Goal: Task Accomplishment & Management: Complete application form

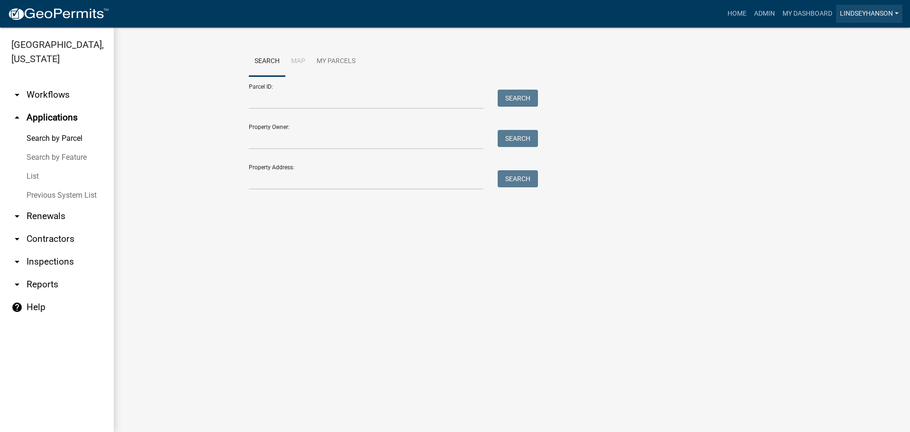
click at [876, 17] on link "Lindseyhanson" at bounding box center [869, 14] width 66 height 18
click at [849, 90] on link "Logout" at bounding box center [865, 92] width 76 height 23
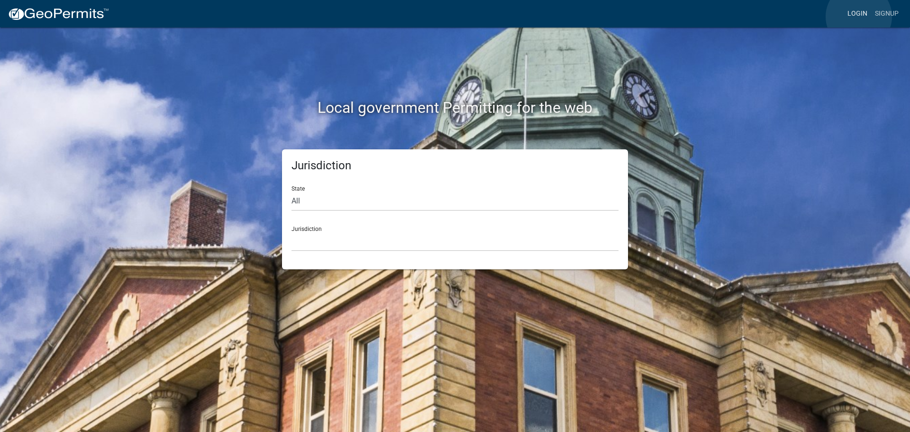
click at [859, 17] on link "Login" at bounding box center [858, 14] width 28 height 18
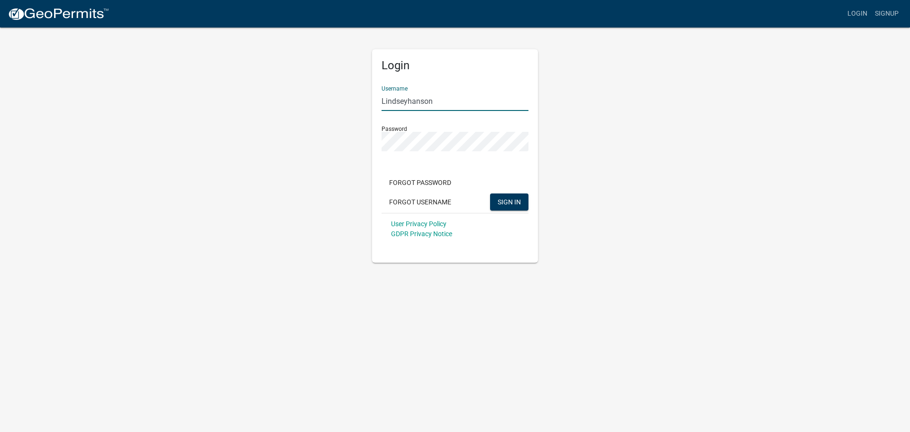
drag, startPoint x: 464, startPoint y: 105, endPoint x: 295, endPoint y: 108, distance: 168.8
click at [295, 108] on div "Login Username [PERSON_NAME] Password Forgot Password Forgot Username SIGN IN U…" at bounding box center [455, 145] width 541 height 236
click at [275, 211] on div "Login Username [EMAIL_ADDRESS][DOMAIN_NAME] Password Forgot Password Forgot Use…" at bounding box center [455, 145] width 541 height 236
click at [505, 204] on span "SIGN IN" at bounding box center [509, 202] width 23 height 8
click at [481, 98] on input "[EMAIL_ADDRESS][DOMAIN_NAME]" at bounding box center [455, 101] width 147 height 19
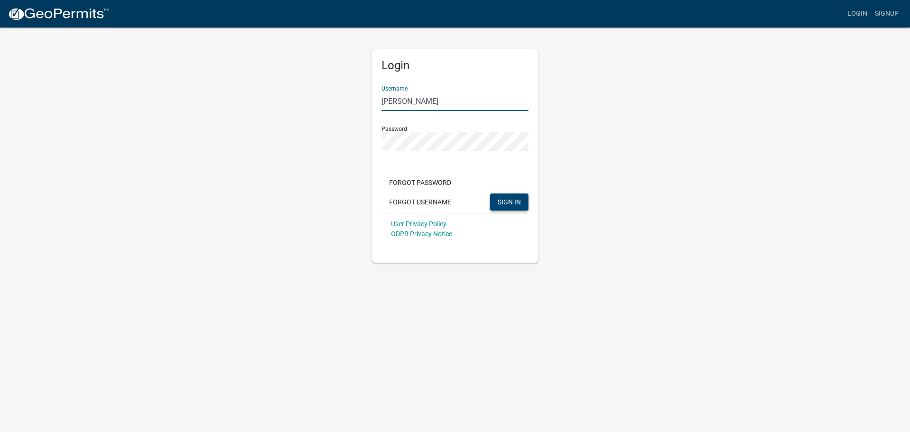
click at [505, 199] on span "SIGN IN" at bounding box center [509, 202] width 23 height 8
click at [387, 96] on input "[PERSON_NAME]" at bounding box center [455, 101] width 147 height 19
type input "[PERSON_NAME]"
click at [501, 202] on span "SIGN IN" at bounding box center [509, 202] width 23 height 8
click at [886, 13] on link "Signup" at bounding box center [887, 14] width 31 height 18
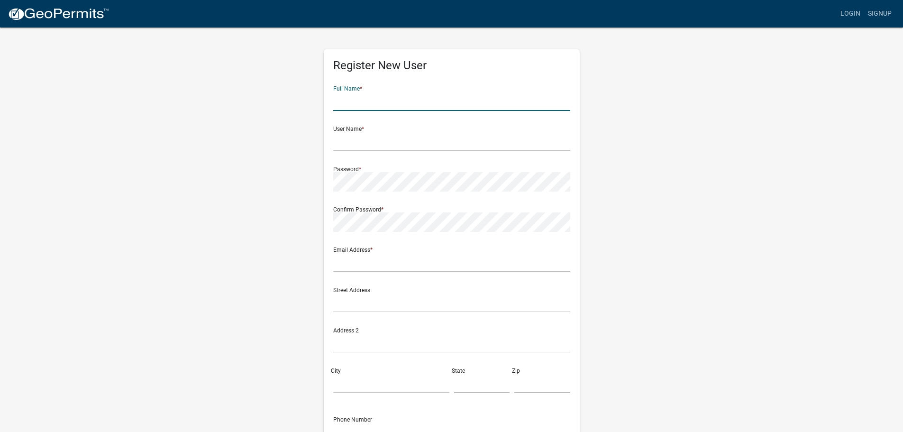
click at [381, 102] on input "text" at bounding box center [451, 101] width 237 height 19
type input "[PERSON_NAME]"
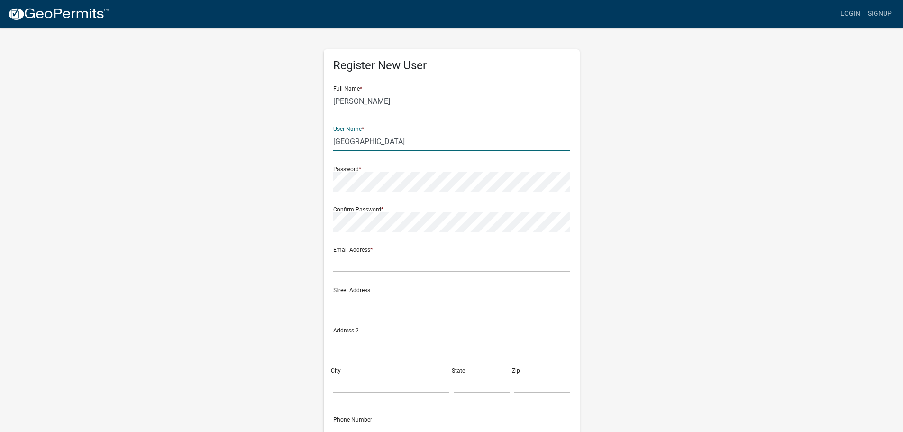
type input "[GEOGRAPHIC_DATA]"
click at [413, 264] on input "text" at bounding box center [451, 262] width 237 height 19
type input "[EMAIL_ADDRESS][DOMAIN_NAME]"
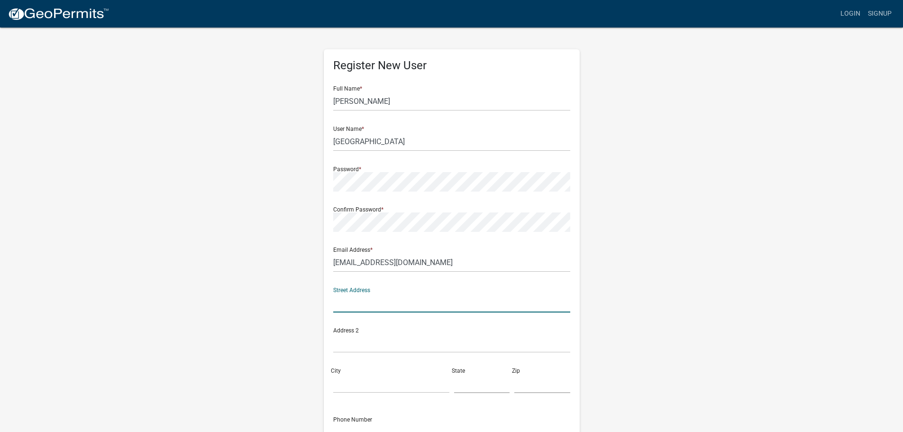
click at [410, 294] on input "text" at bounding box center [451, 302] width 237 height 19
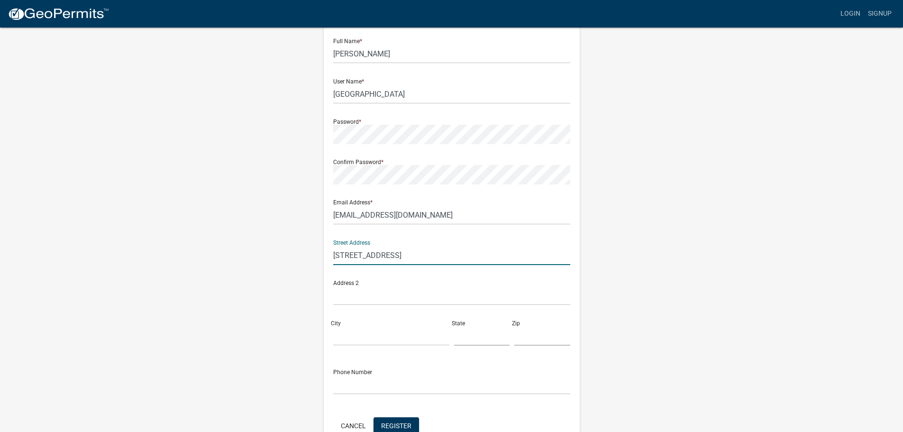
type input "[STREET_ADDRESS]"
type input "Battle LAke"
type input "m"
type input "MN"
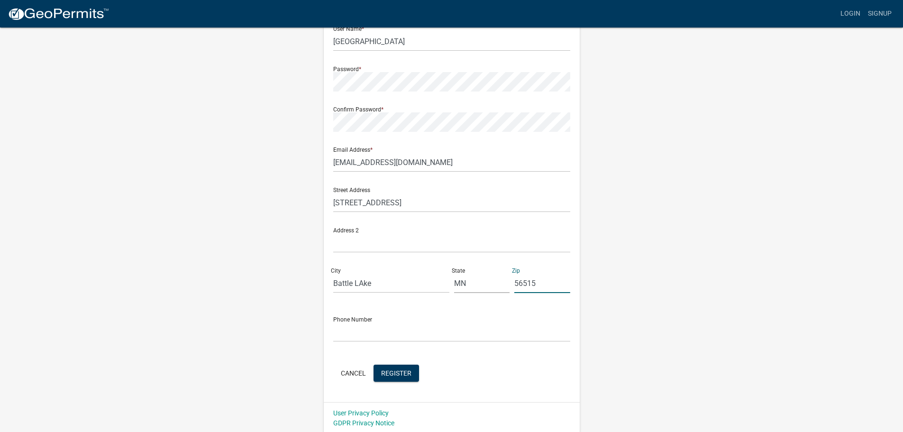
scroll to position [102, 0]
type input "56515"
click at [394, 326] on input "text" at bounding box center [451, 330] width 237 height 19
type input "[PHONE_NUMBER]"
click at [398, 366] on button "Register" at bounding box center [397, 371] width 46 height 17
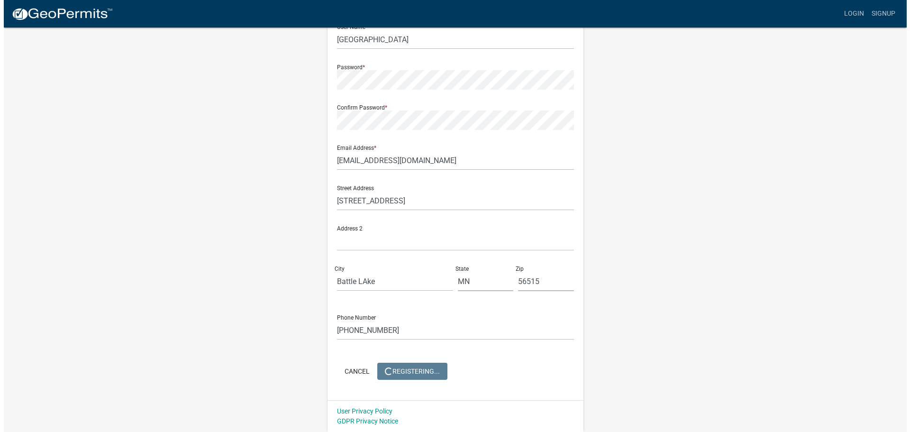
scroll to position [0, 0]
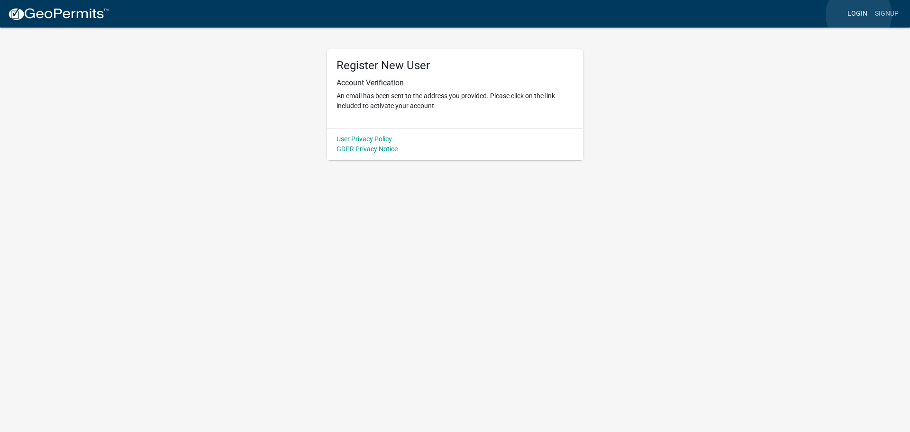
click at [859, 15] on link "Login" at bounding box center [858, 14] width 28 height 18
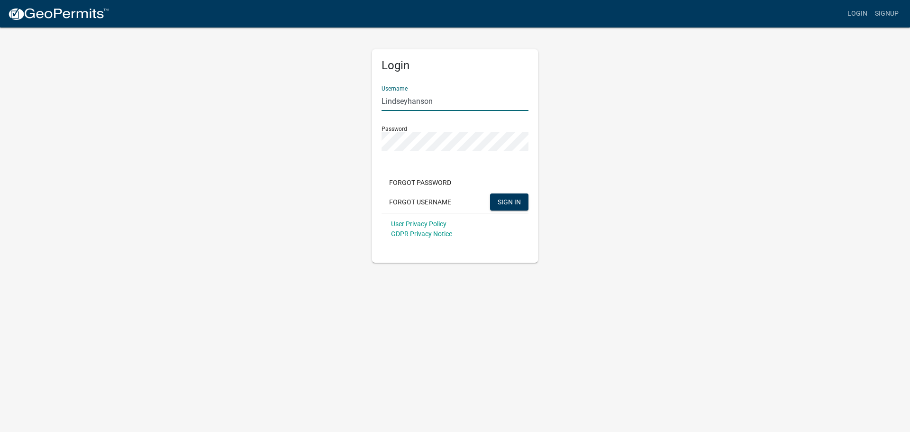
drag, startPoint x: 447, startPoint y: 102, endPoint x: 339, endPoint y: 90, distance: 108.9
click at [339, 90] on div "Login Username [PERSON_NAME] Password Forgot Password Forgot Username SIGN IN U…" at bounding box center [455, 145] width 541 height 236
type input "S"
type input "[GEOGRAPHIC_DATA]"
drag, startPoint x: 588, startPoint y: 188, endPoint x: 583, endPoint y: 200, distance: 13.0
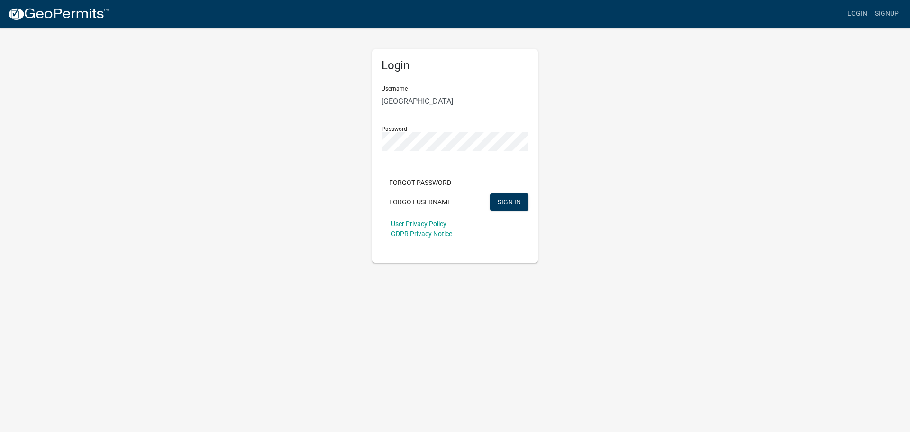
click at [588, 188] on div "Login Username Silver Lake Password Forgot Password Forgot Username SIGN IN Use…" at bounding box center [455, 145] width 541 height 236
click at [512, 198] on span "SIGN IN" at bounding box center [509, 202] width 23 height 8
